Goal: Task Accomplishment & Management: Manage account settings

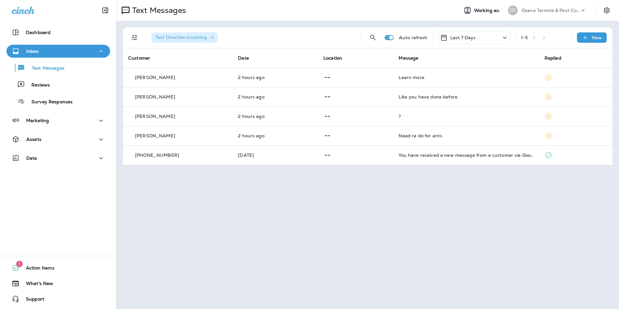
click at [57, 52] on div "Inbox" at bounding box center [58, 51] width 93 height 8
click at [48, 52] on div "Inbox" at bounding box center [58, 51] width 93 height 8
click at [43, 66] on p "Text Messages" at bounding box center [44, 68] width 39 height 6
click at [422, 41] on div "Text Direction : Incoming Auto refresh Last 7 Days 1 - 5 New" at bounding box center [368, 37] width 481 height 21
click at [507, 37] on icon at bounding box center [505, 38] width 8 height 8
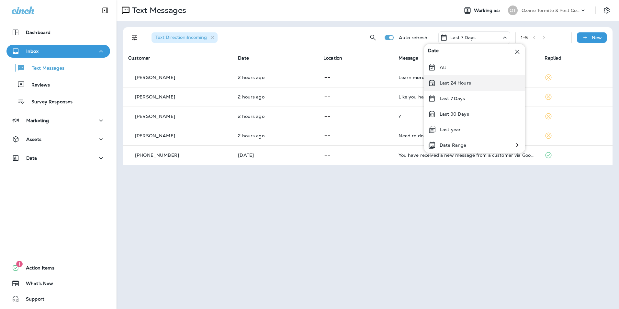
click at [497, 79] on div "Last 24 Hours" at bounding box center [474, 83] width 101 height 16
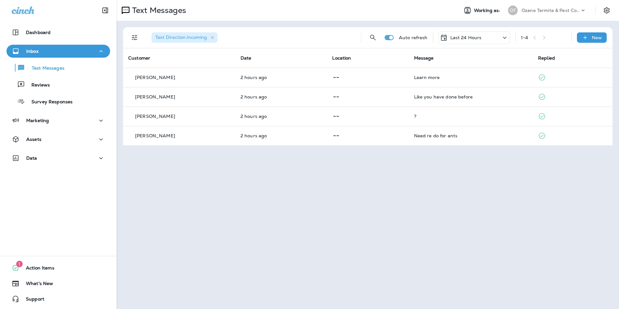
click at [504, 35] on icon at bounding box center [505, 38] width 8 height 8
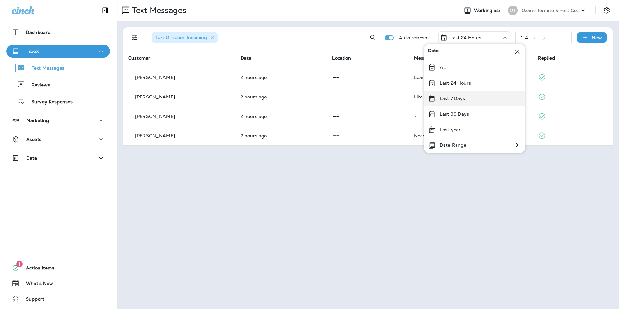
click at [488, 104] on div "Last 7 Days" at bounding box center [474, 99] width 101 height 16
